Goal: Task Accomplishment & Management: Use online tool/utility

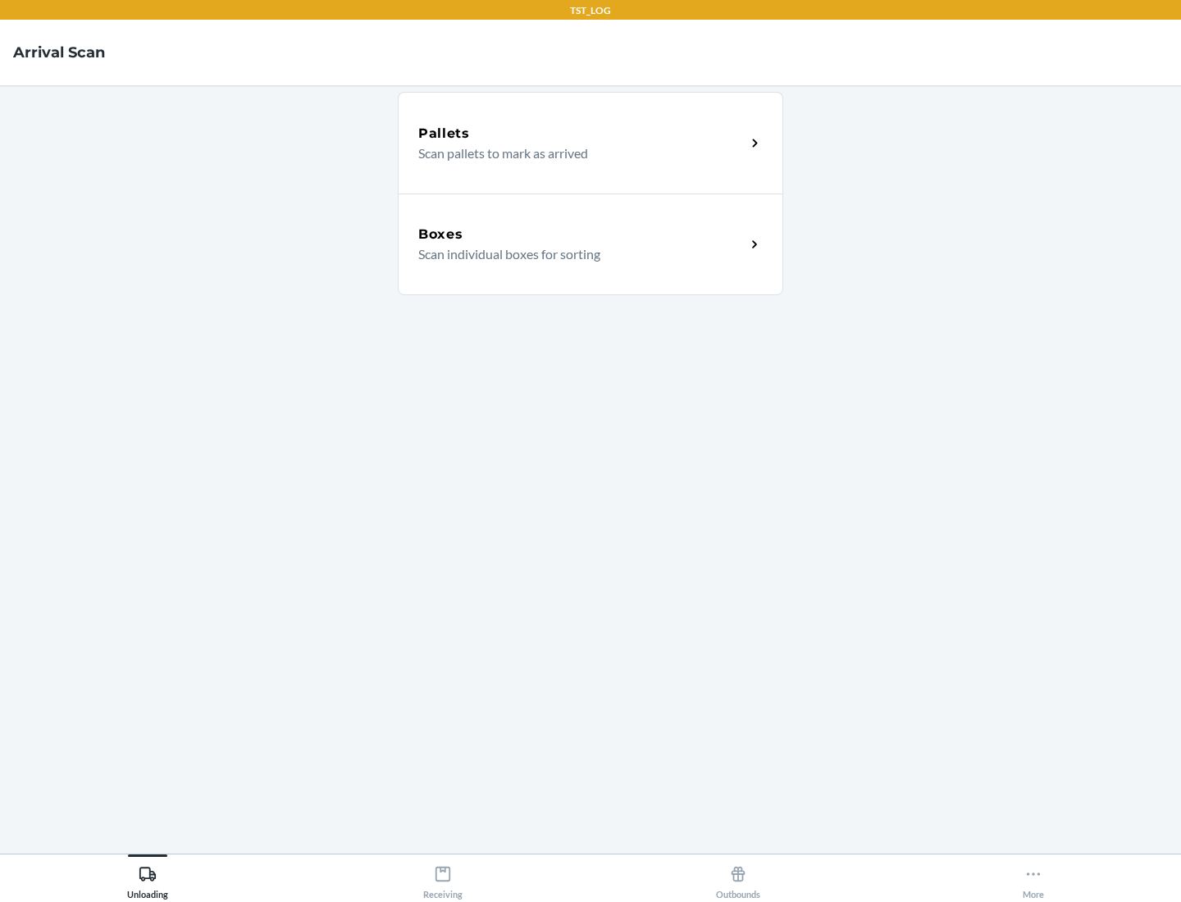
click at [582, 235] on div "Boxes" at bounding box center [581, 235] width 327 height 20
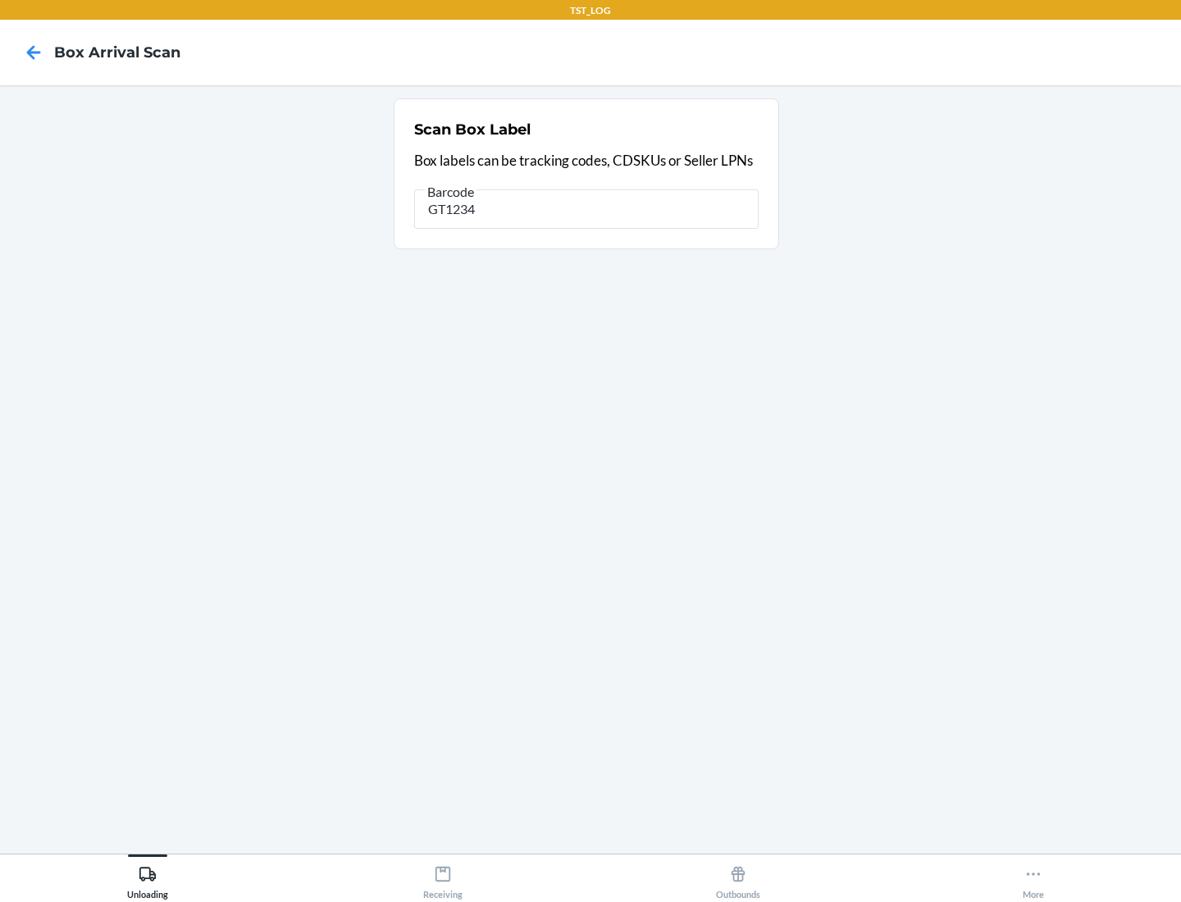
type input "GT1234"
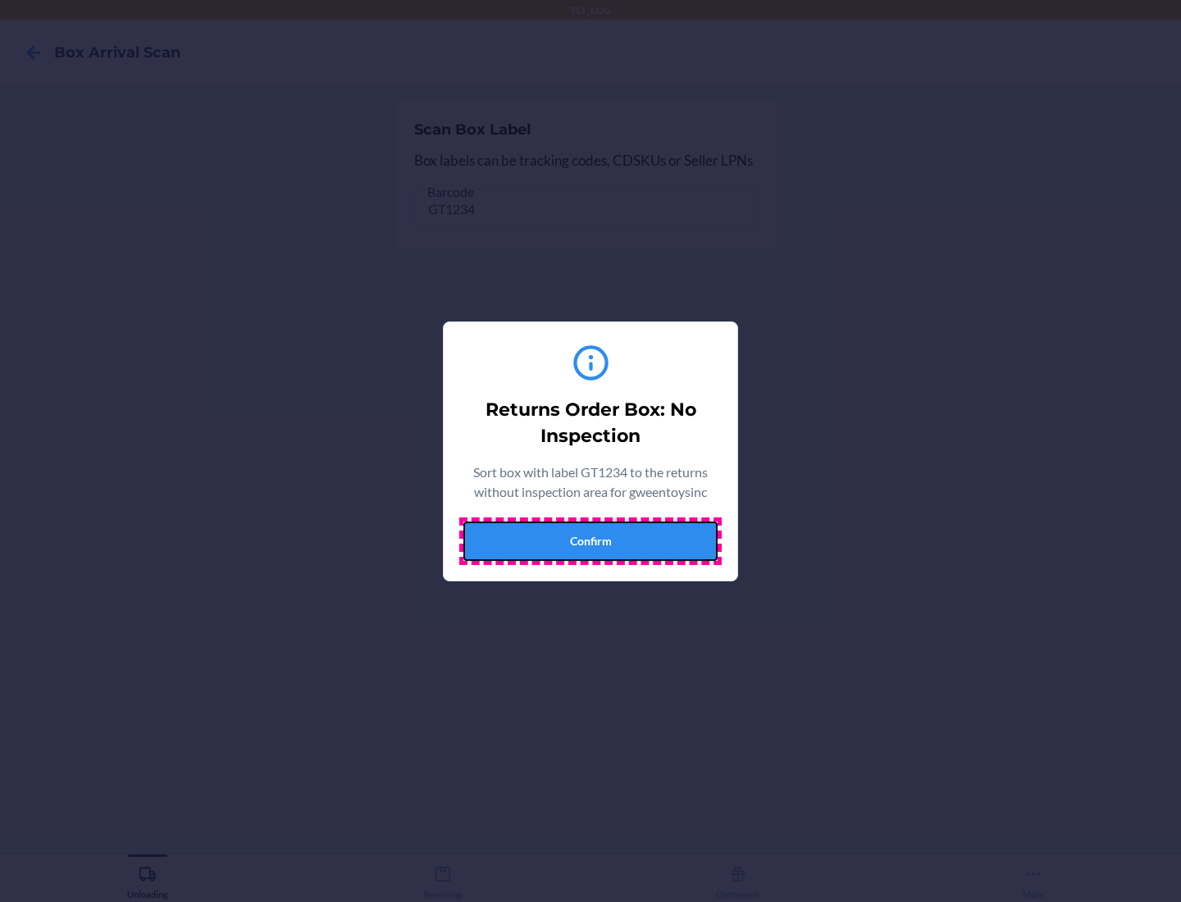
click at [591, 541] on button "Confirm" at bounding box center [590, 541] width 254 height 39
